Goal: Use online tool/utility: Utilize a website feature to perform a specific function

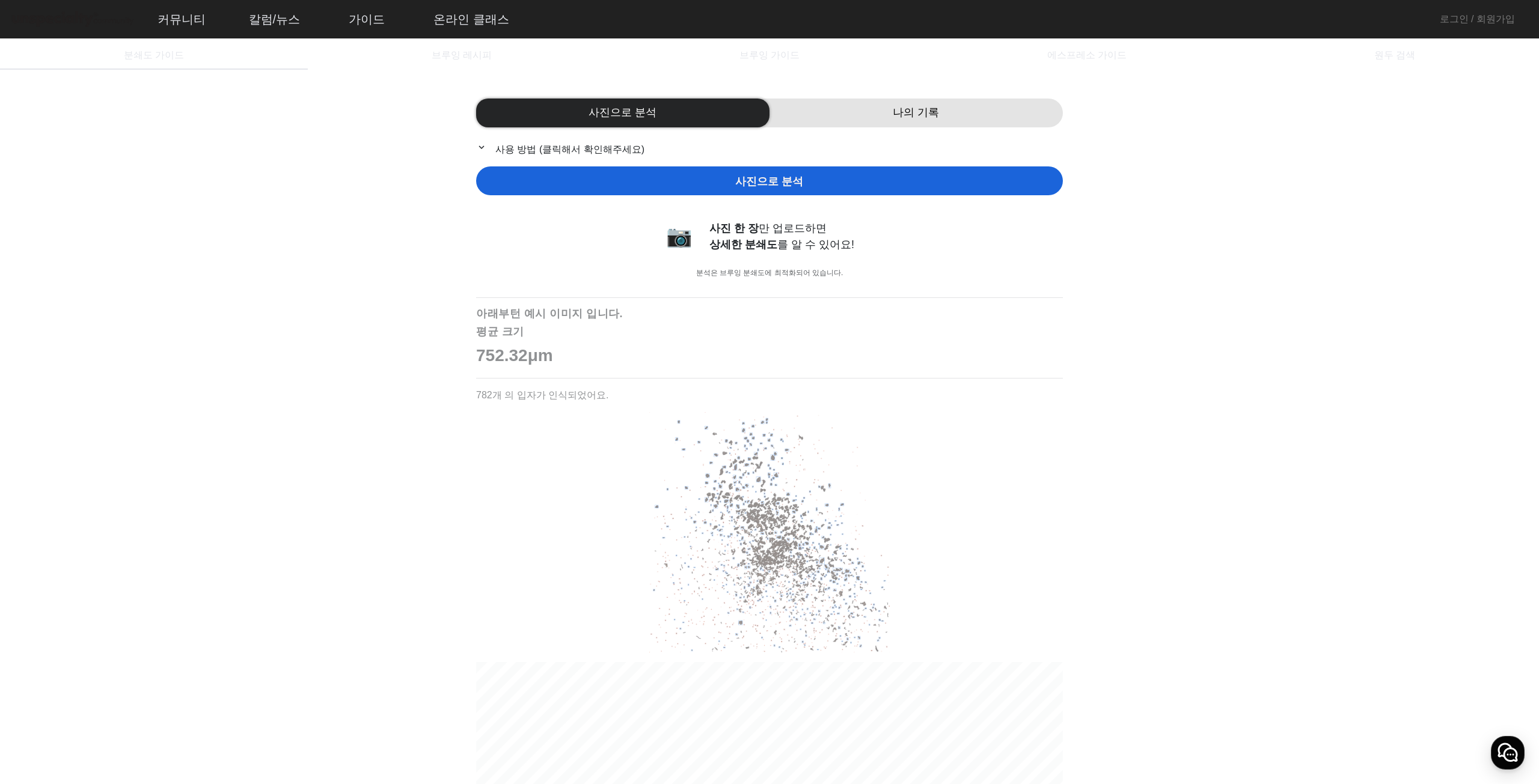
click at [831, 107] on div "나의 기록" at bounding box center [916, 113] width 293 height 29
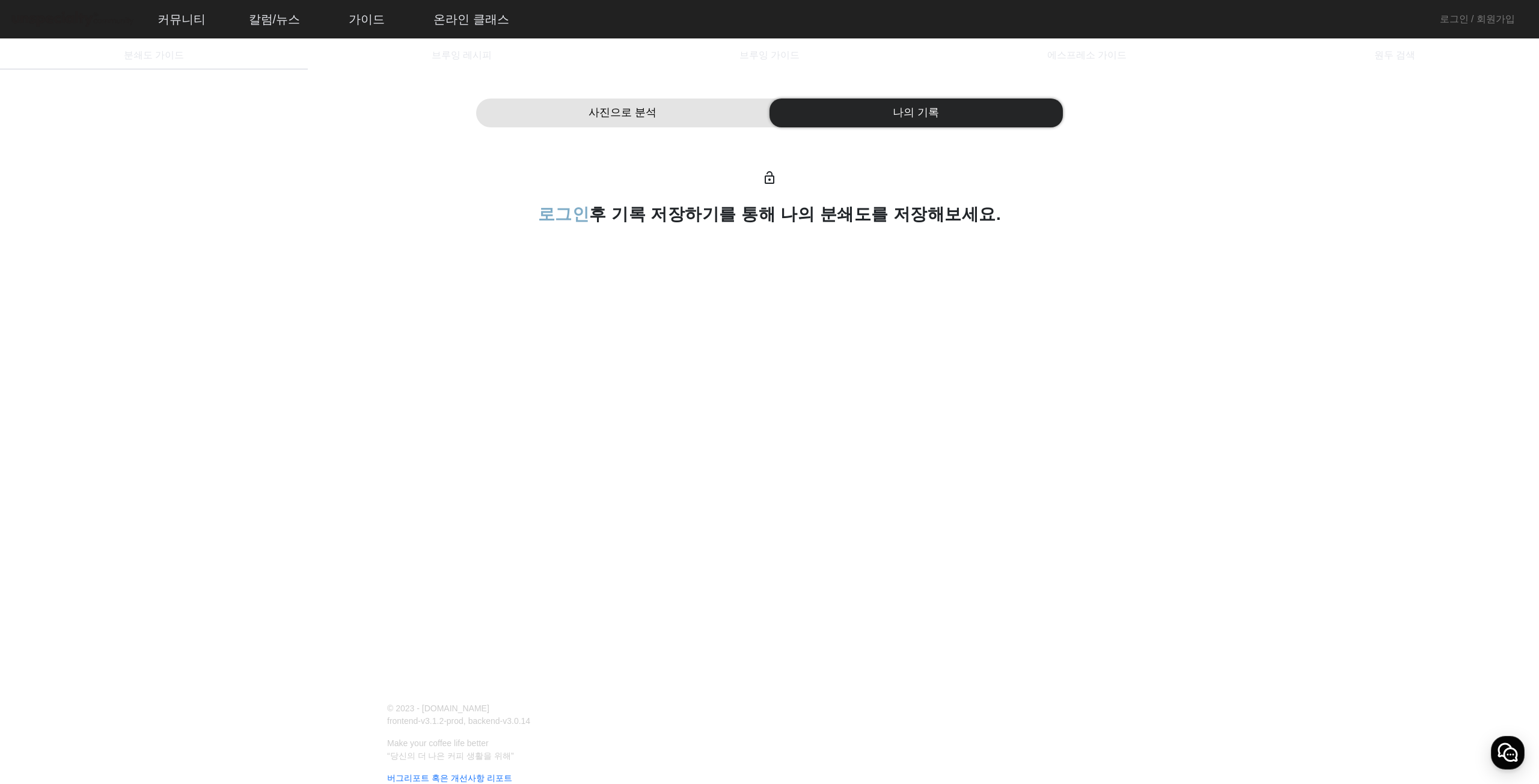
click at [653, 108] on span "사진으로 분석" at bounding box center [622, 113] width 68 height 16
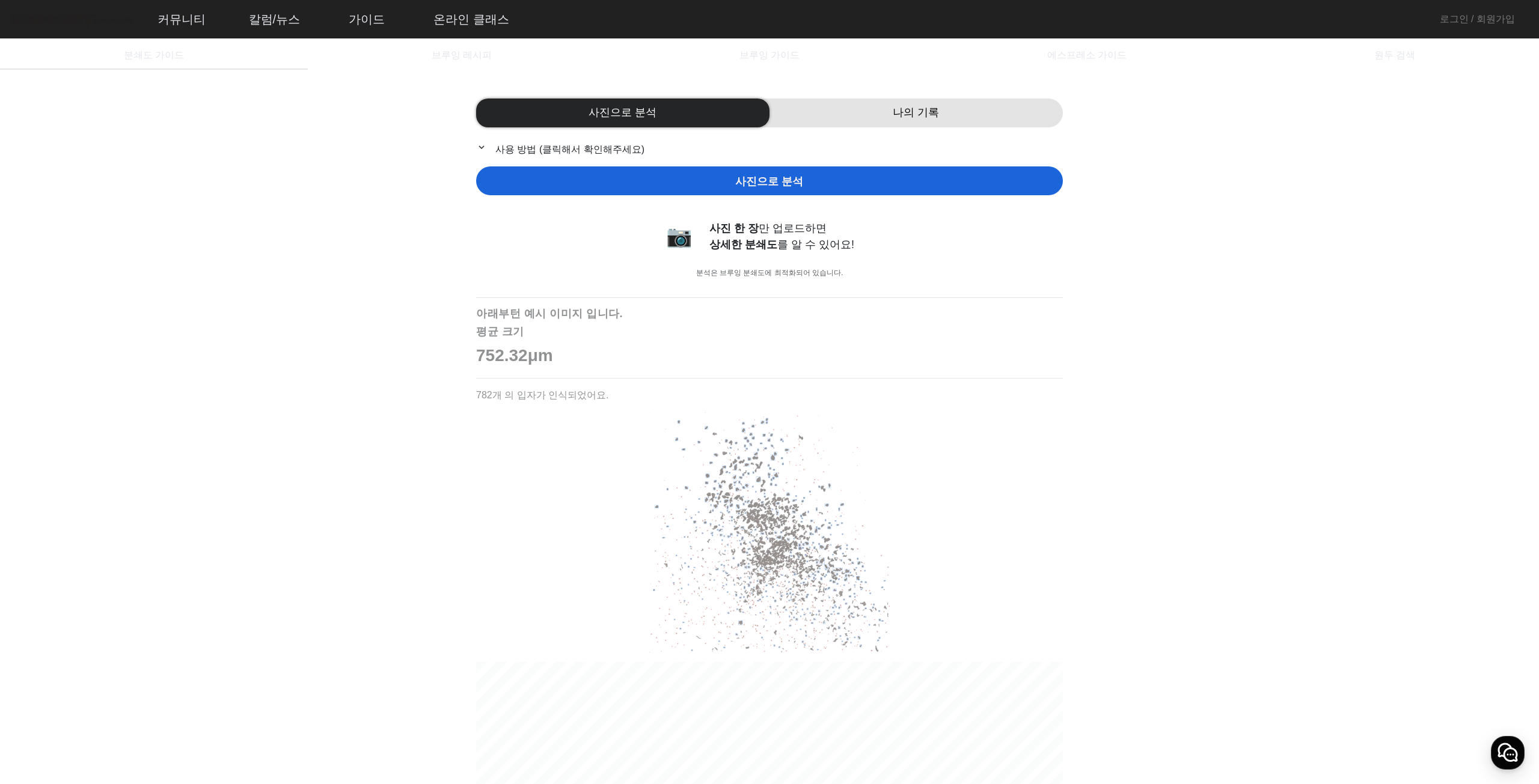
click at [523, 145] on p "expand_more 사용 방법 (클릭해서 확인해주세요)" at bounding box center [770, 149] width 586 height 15
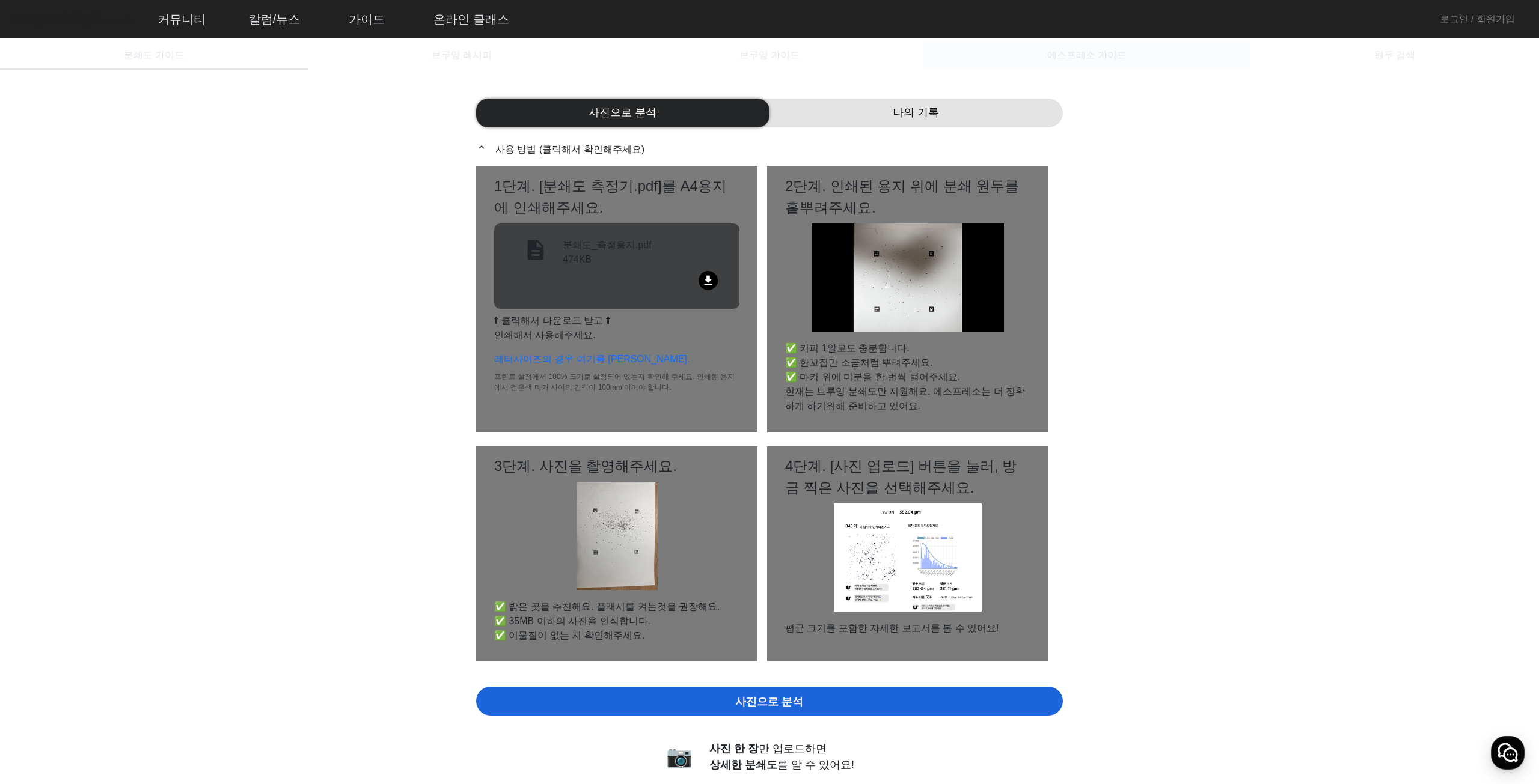
click at [1066, 46] on span "에스프레소 가이드" at bounding box center [1086, 56] width 79 height 29
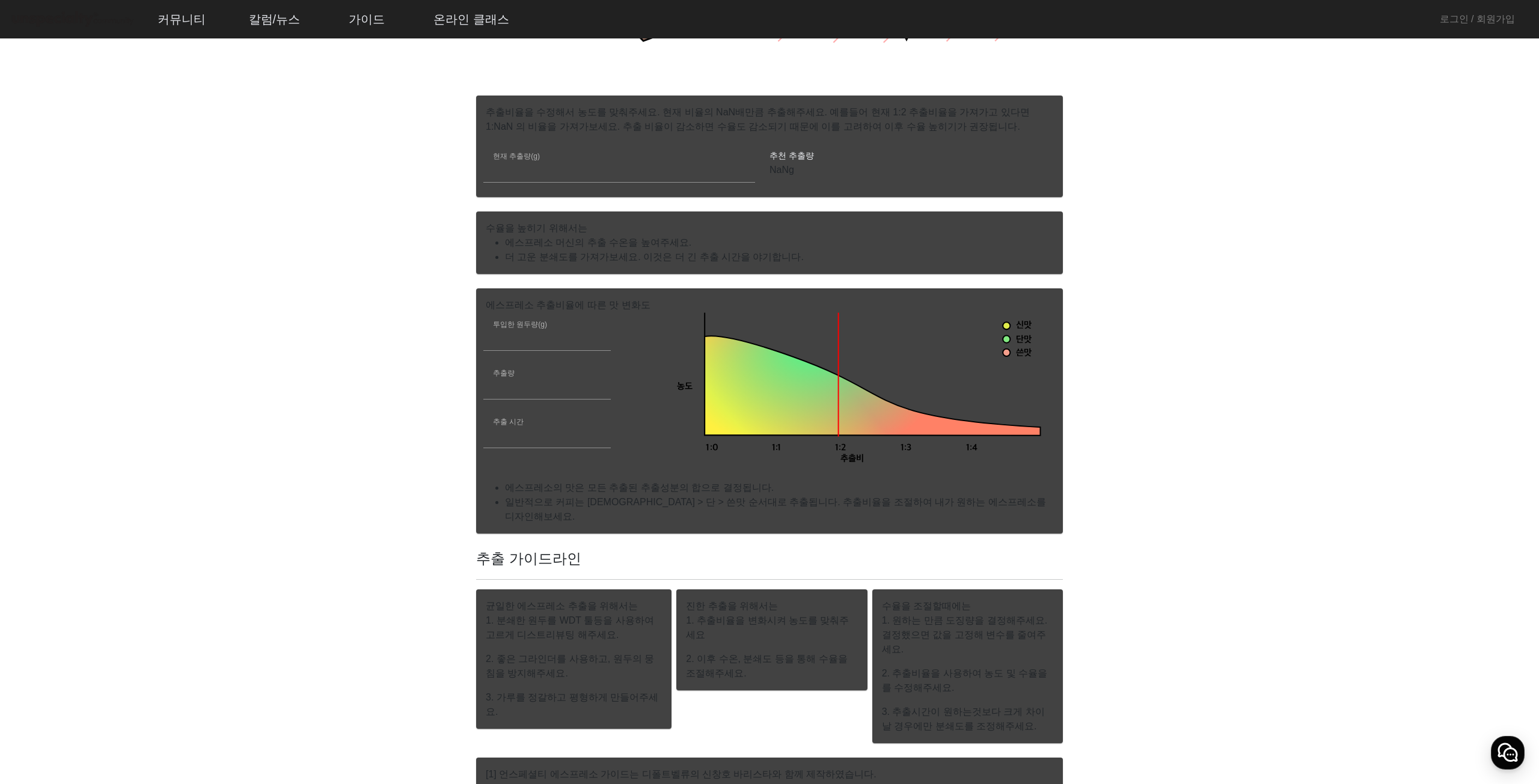
scroll to position [361, 0]
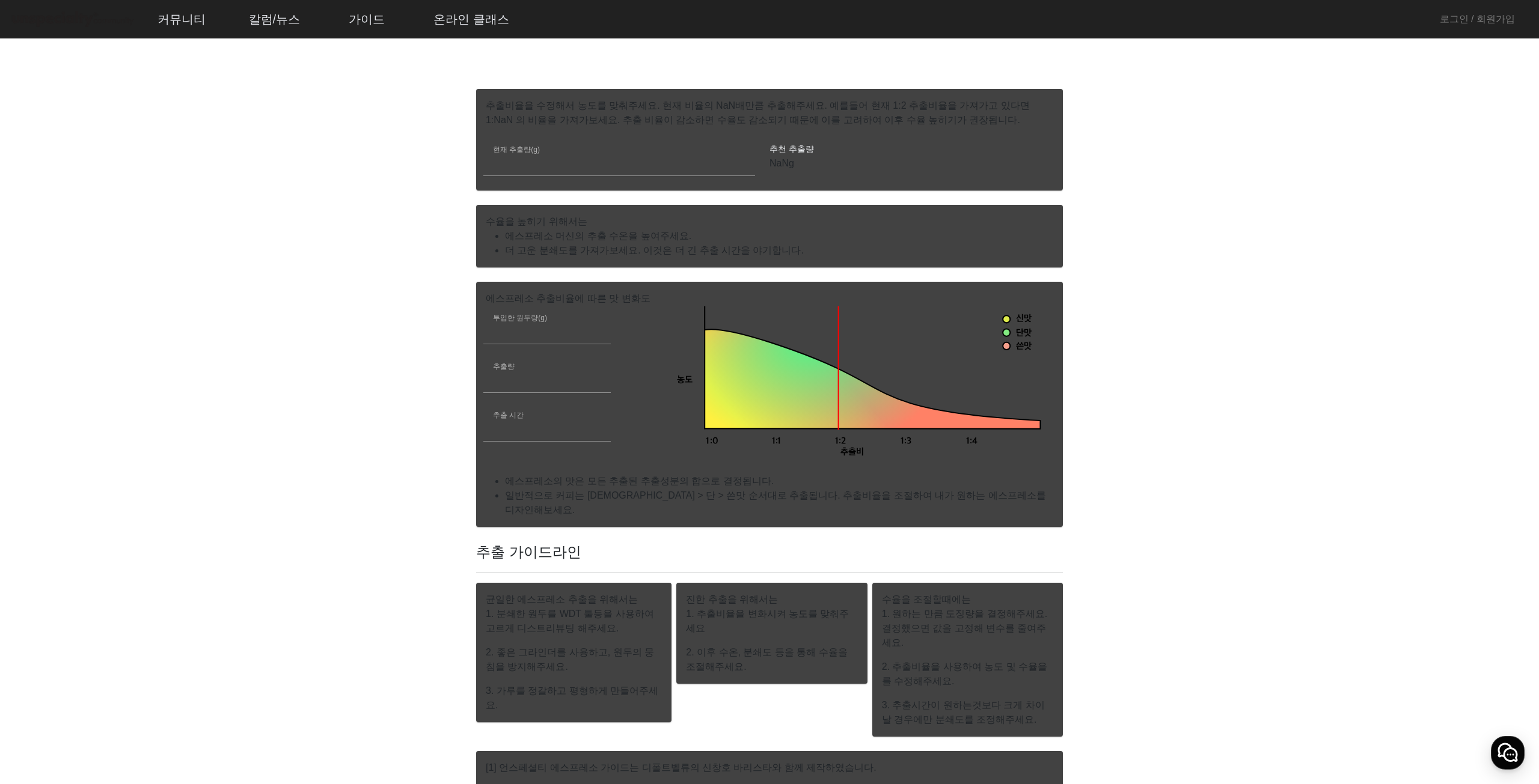
click at [832, 410] on use at bounding box center [872, 379] width 335 height 99
drag, startPoint x: 784, startPoint y: 430, endPoint x: 756, endPoint y: 430, distance: 28.0
click at [758, 431] on icon "0.8 0.8 0.8 신맛 단맛 쓴맛 농도 추출비 1:1 1:0 1:2 1:3 1:4" at bounding box center [857, 382] width 367 height 153
click at [775, 432] on icon "0.8 0.8 0.8 신맛 단맛 쓴맛 농도 추출비 1:1 1:0 1:2 1:3 1:4" at bounding box center [857, 382] width 367 height 153
click at [806, 445] on icon "0.8 0.8 0.8 신맛 단맛 쓴맛 농도 추출비 1:1 1:0 1:2 1:3 1:4" at bounding box center [857, 382] width 367 height 153
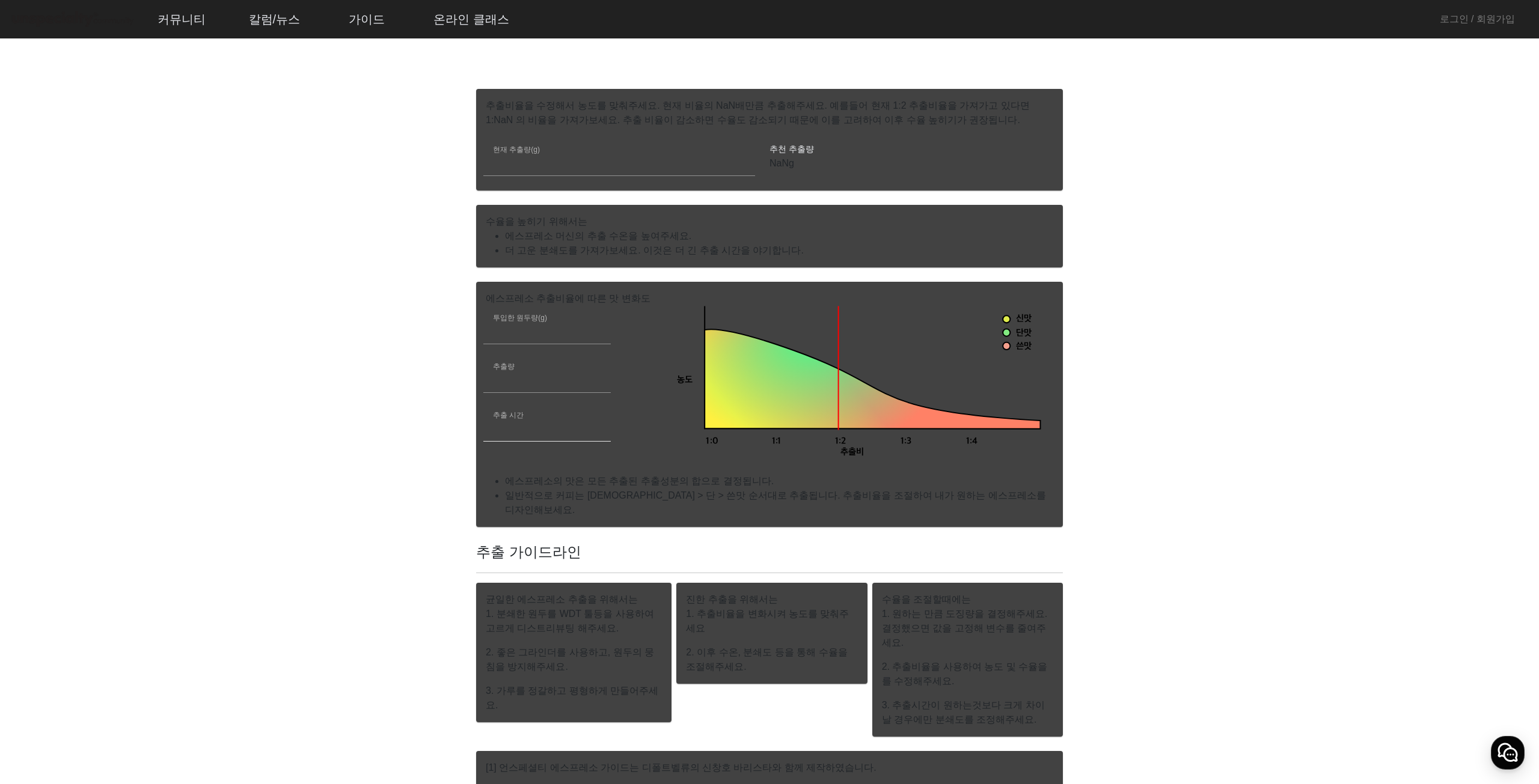
click at [523, 420] on div "추출 시간 **" at bounding box center [546, 424] width 108 height 35
type input "*"
type input "**"
drag, startPoint x: 514, startPoint y: 327, endPoint x: 423, endPoint y: 324, distance: 91.0
click at [425, 324] on app-espresso-compass "에스프레소 가이드 현재 목표 짠 시큼한 묽은 묽은 묽은 건조한 건조한 옅은 연약한 얇은 가벼운 맛있는 잘익은 상당한 강한 강한 두꺼운 탄탄한 …" at bounding box center [770, 304] width 1510 height 1162
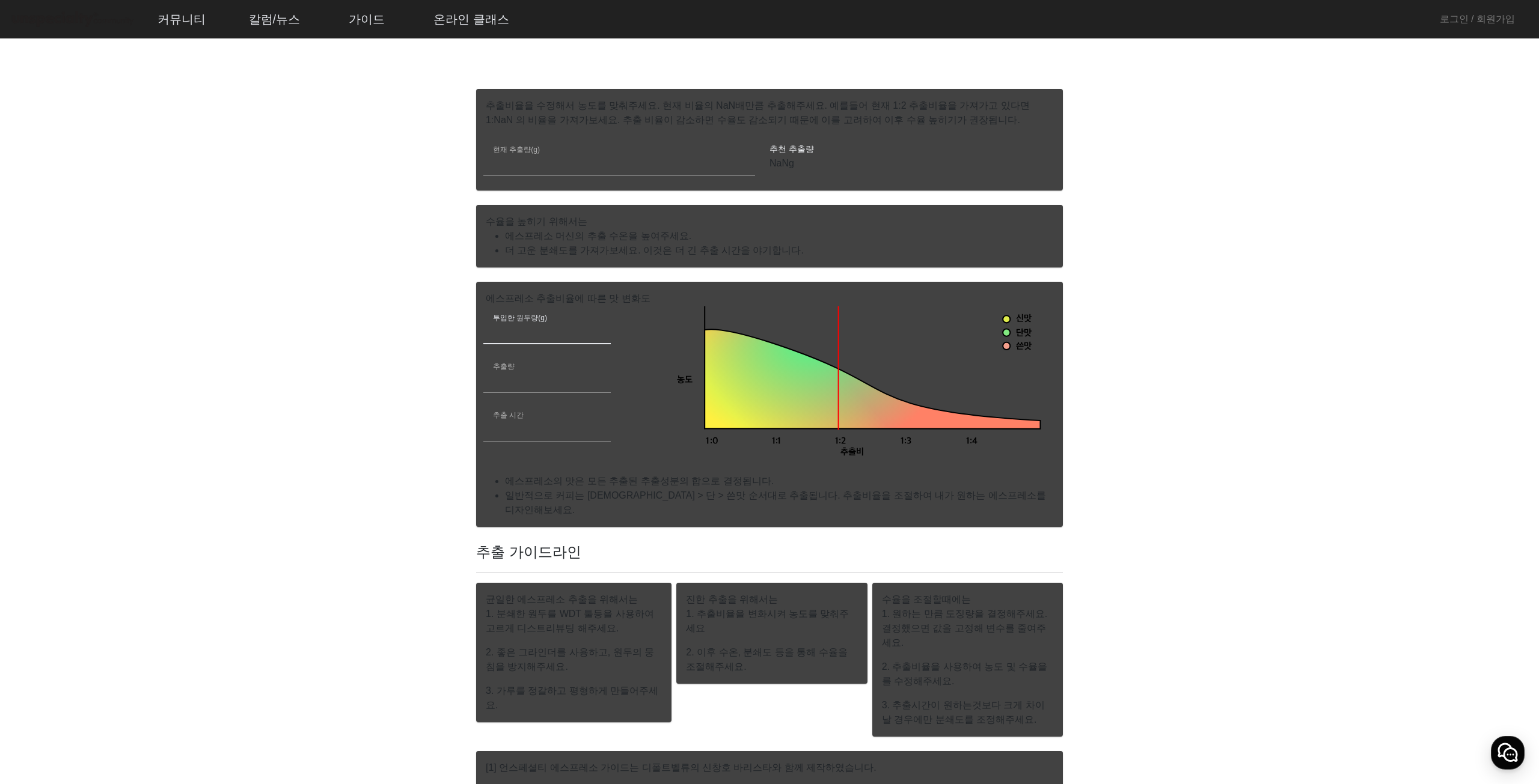
drag, startPoint x: 473, startPoint y: 331, endPoint x: 396, endPoint y: 330, distance: 77.0
click at [411, 329] on app-espresso-compass "에스프레소 가이드 현재 목표 짠 시큼한 묽은 묽은 묽은 건조한 건조한 옅은 연약한 얇은 가벼운 맛있는 잘익은 상당한 강한 강한 두꺼운 탄탄한 …" at bounding box center [770, 304] width 1510 height 1162
type input "**"
drag, startPoint x: 515, startPoint y: 377, endPoint x: 420, endPoint y: 375, distance: 95.0
click at [420, 375] on app-espresso-compass "에스프레소 가이드 현재 목표 짠 시큼한 묽은 묽은 묽은 건조한 건조한 옅은 연약한 얇은 가벼운 맛있는 잘익은 상당한 강한 강한 두꺼운 탄탄한 …" at bounding box center [770, 304] width 1510 height 1162
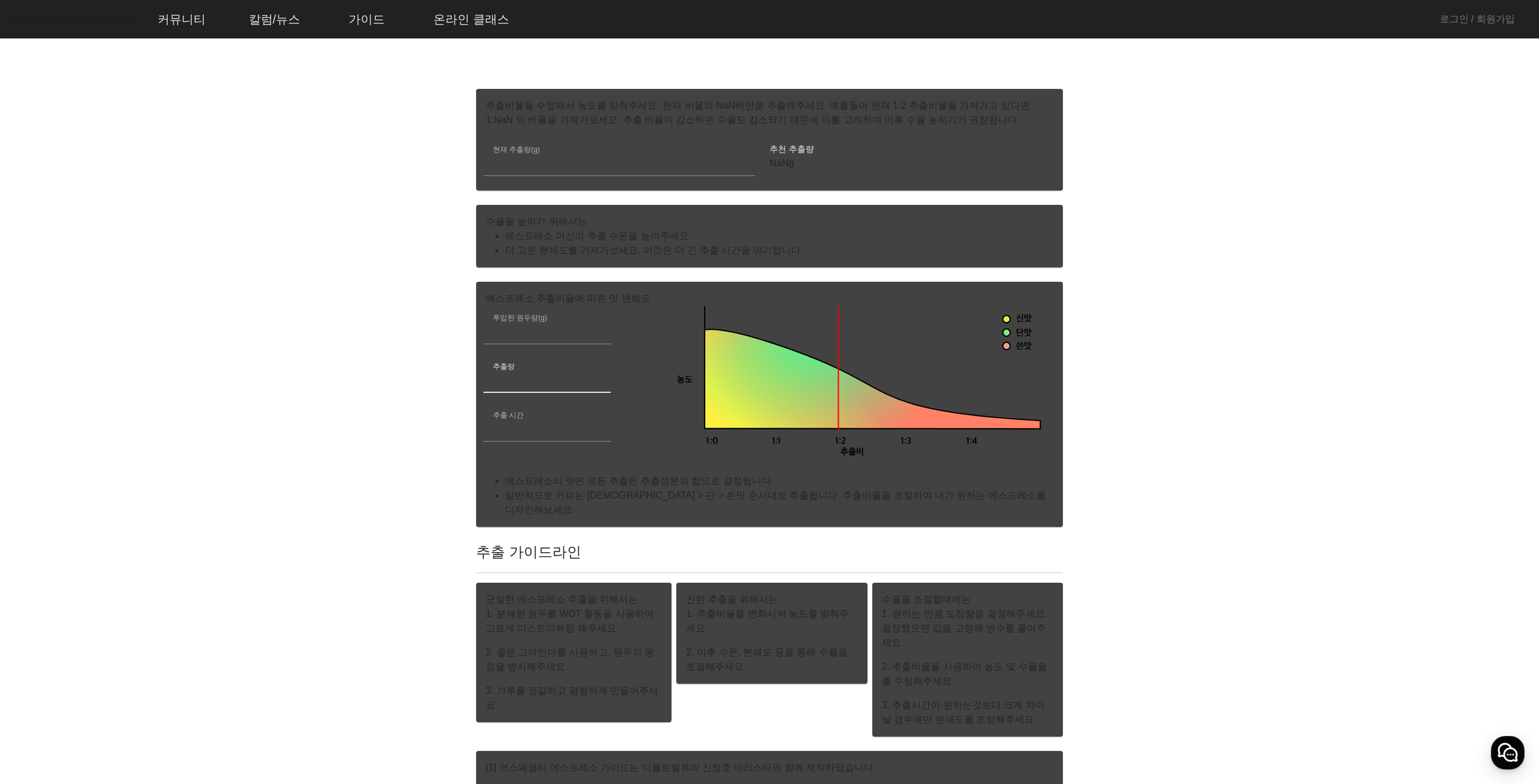
type input "**"
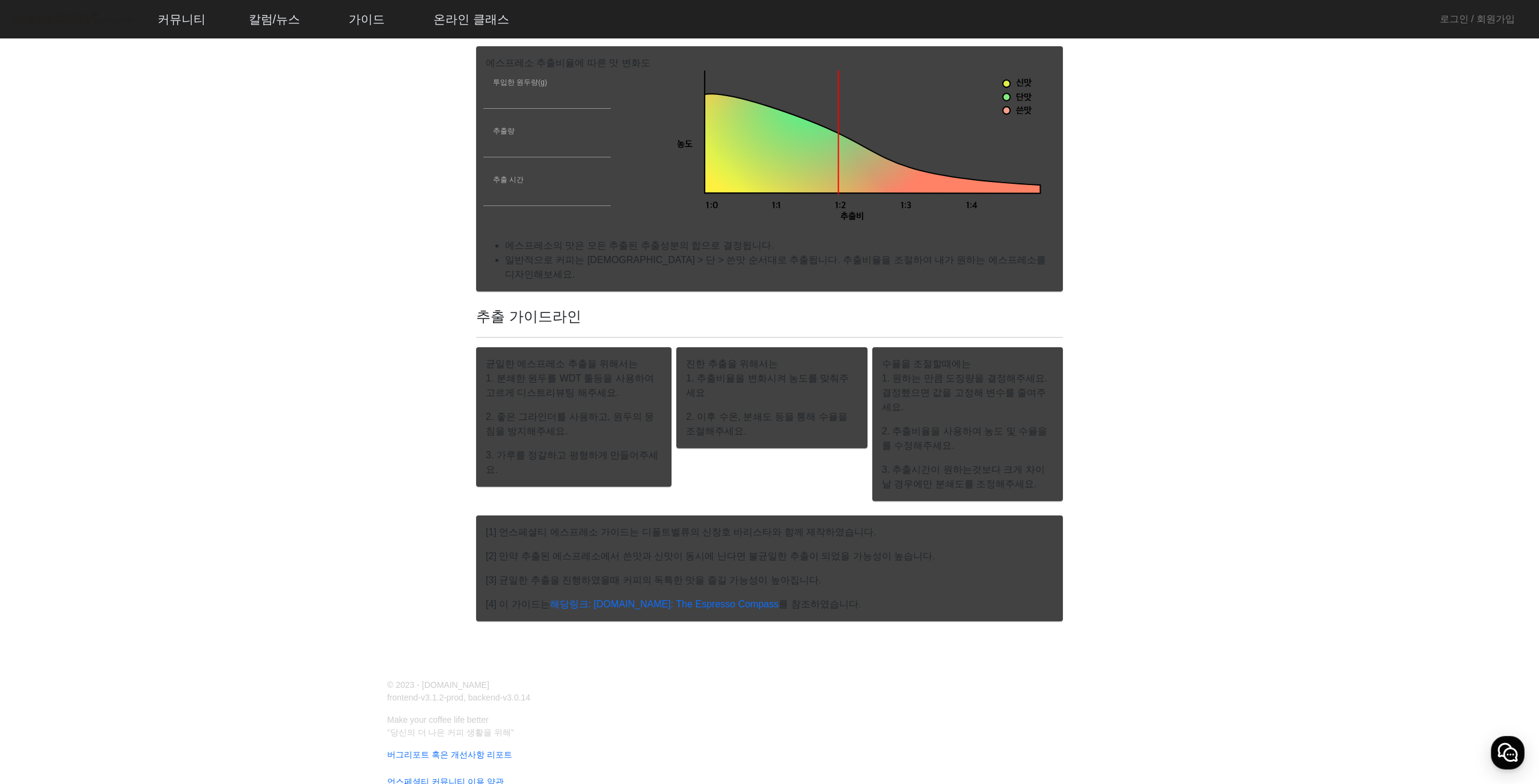
scroll to position [0, 0]
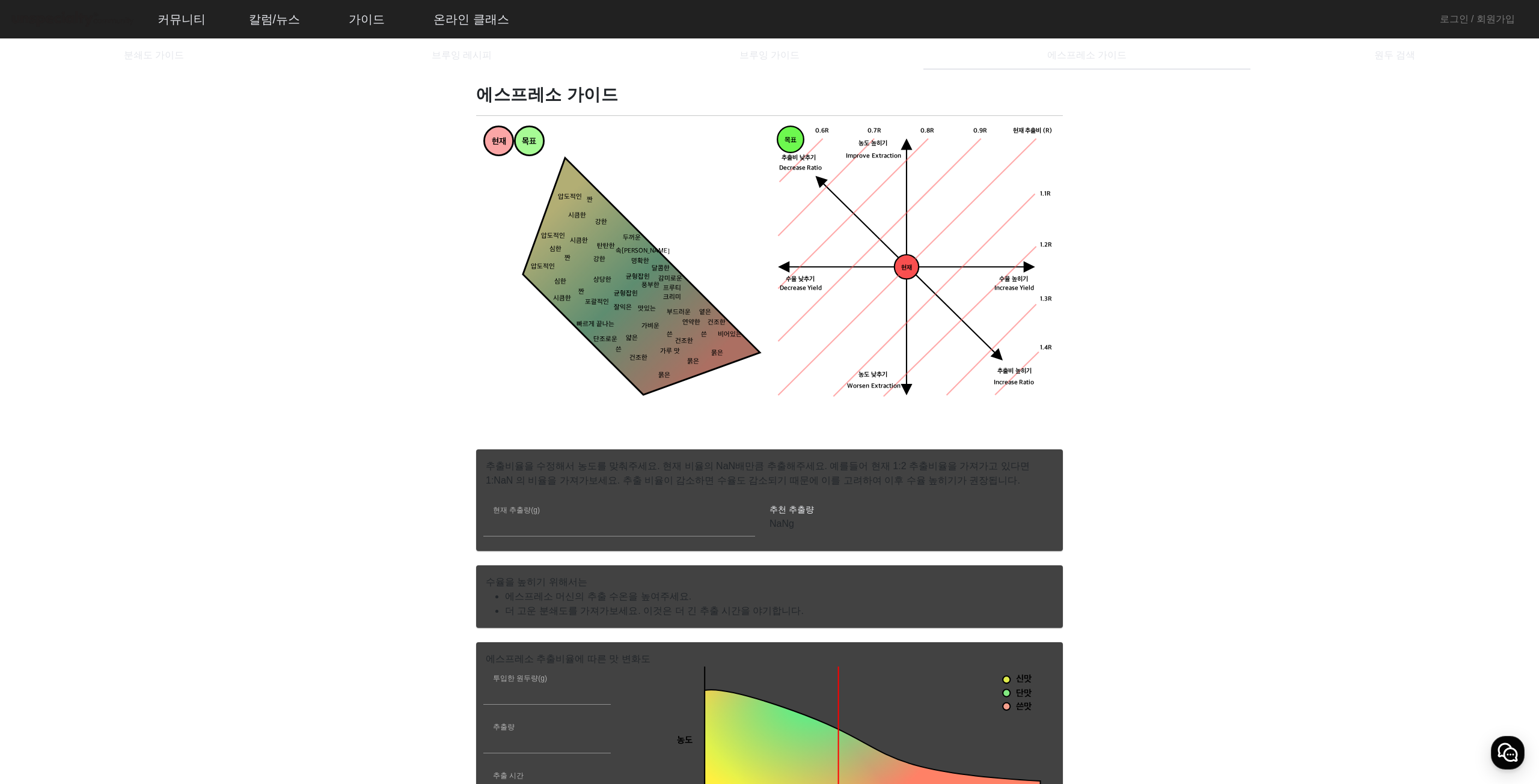
drag, startPoint x: 1150, startPoint y: 516, endPoint x: 1083, endPoint y: 200, distance: 323.0
